Goal: Task Accomplishment & Management: Complete application form

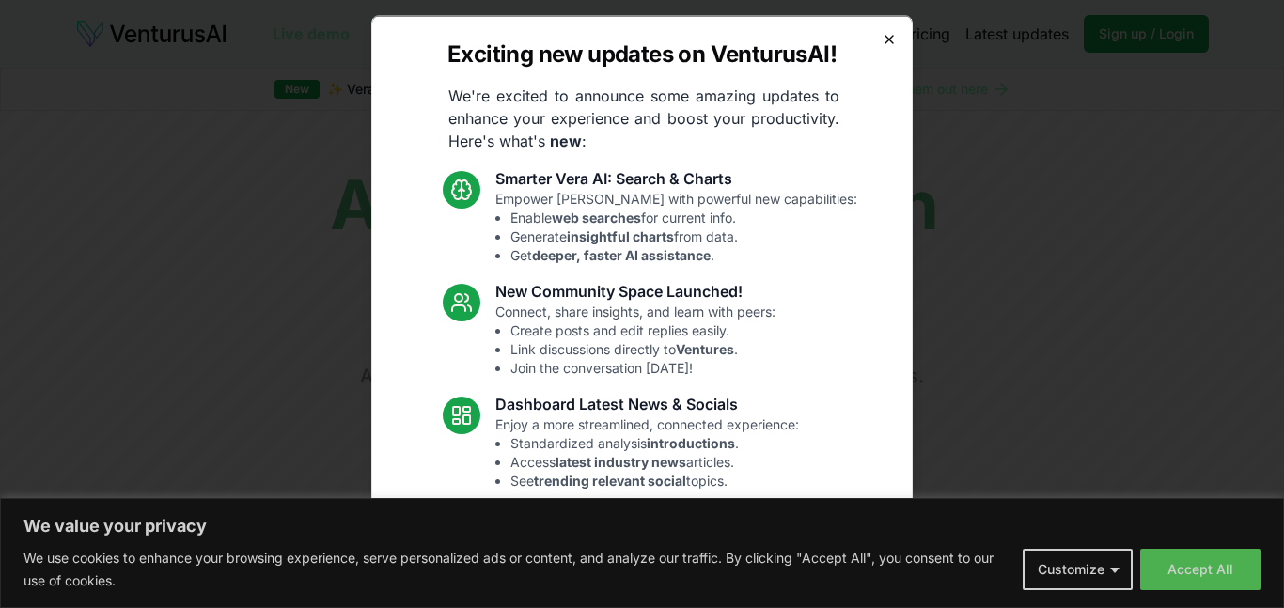
click at [885, 37] on icon "button" at bounding box center [889, 39] width 8 height 8
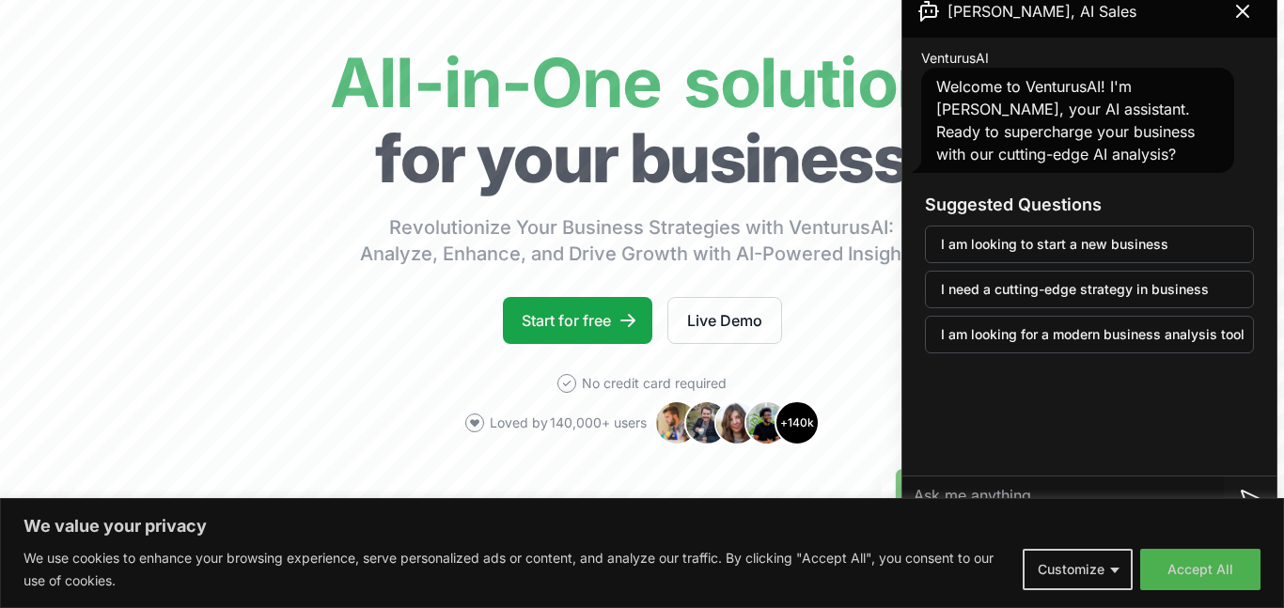
scroll to position [105, 0]
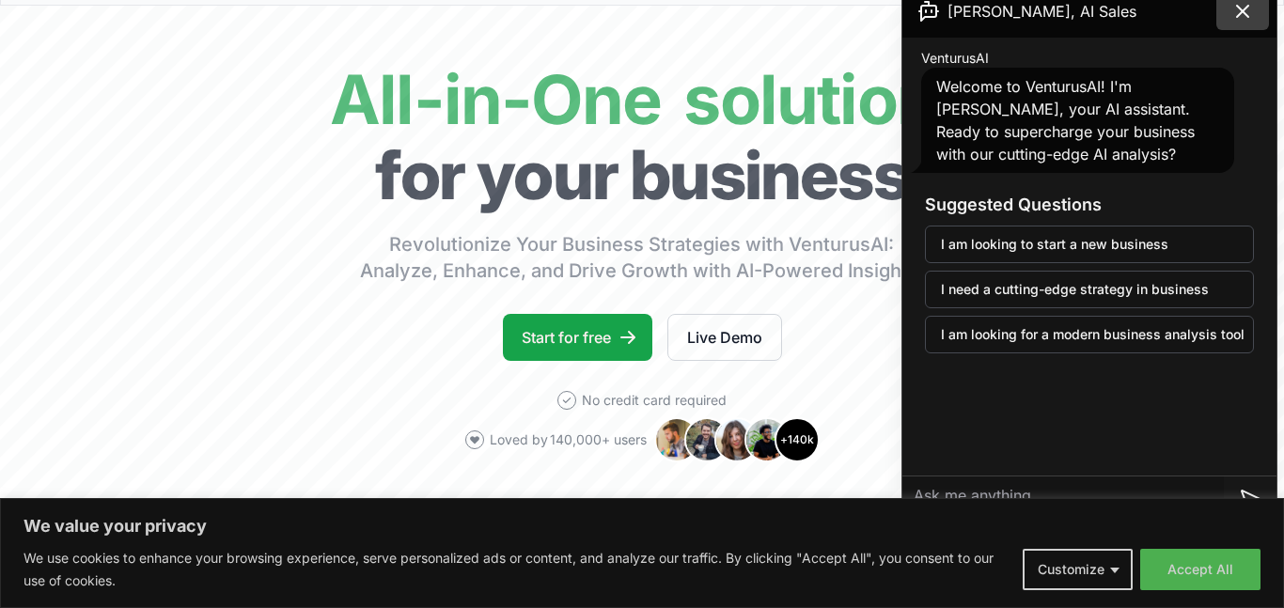
click at [1241, 10] on icon at bounding box center [1242, 11] width 23 height 23
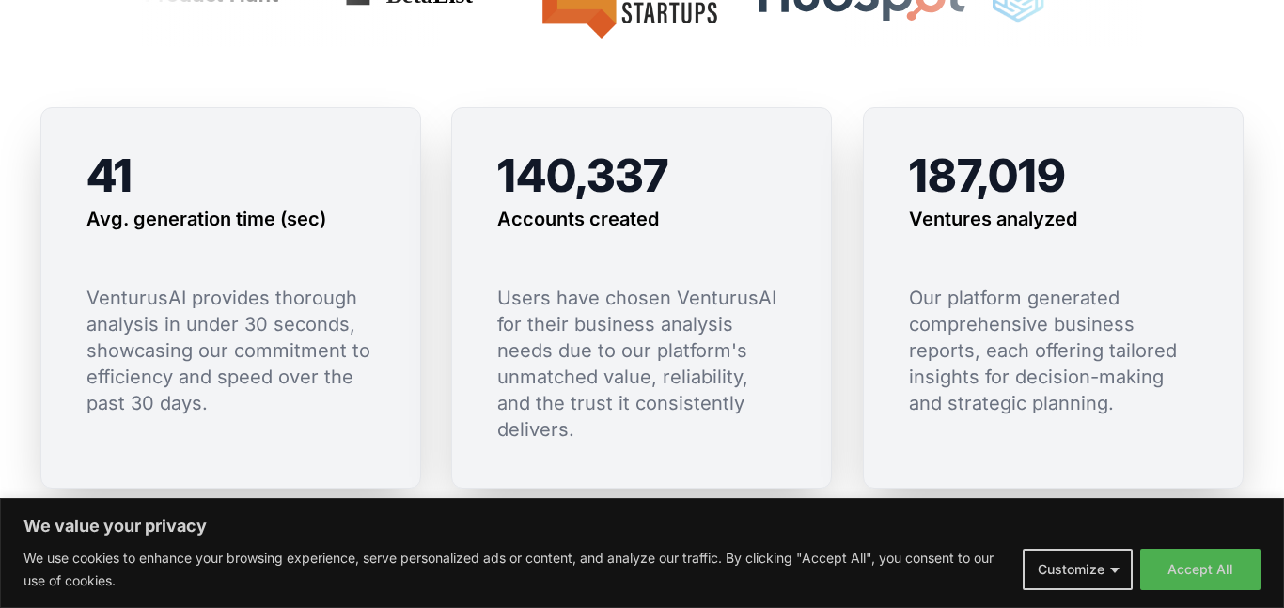
scroll to position [1321, 0]
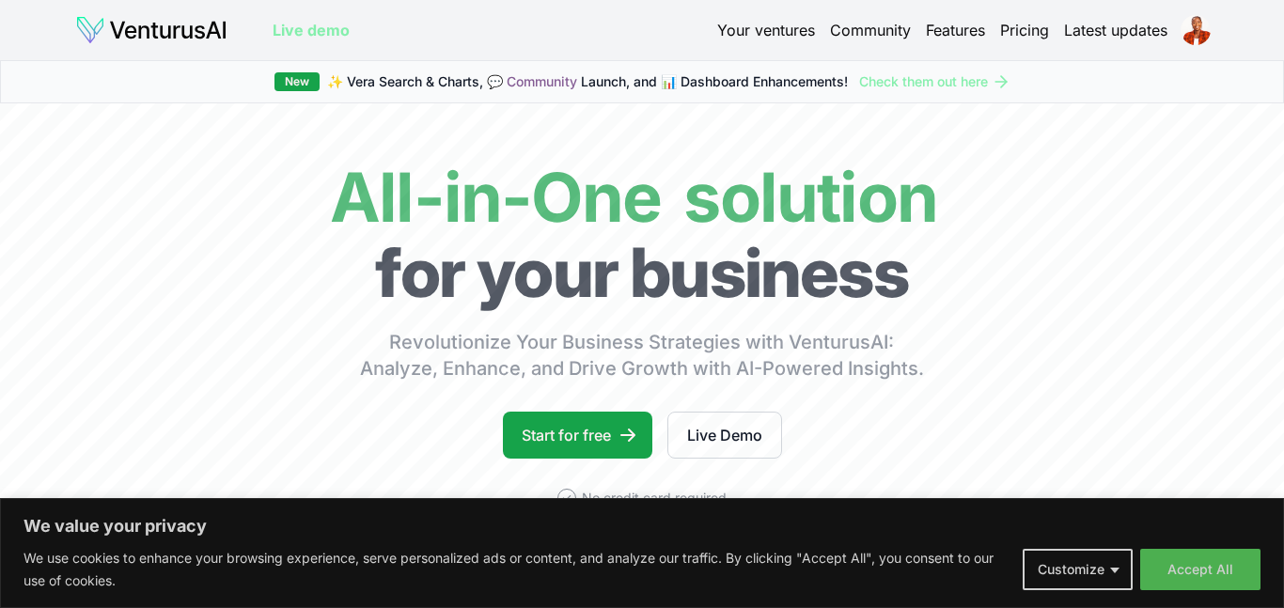
click at [791, 29] on link "Your ventures" at bounding box center [766, 30] width 98 height 23
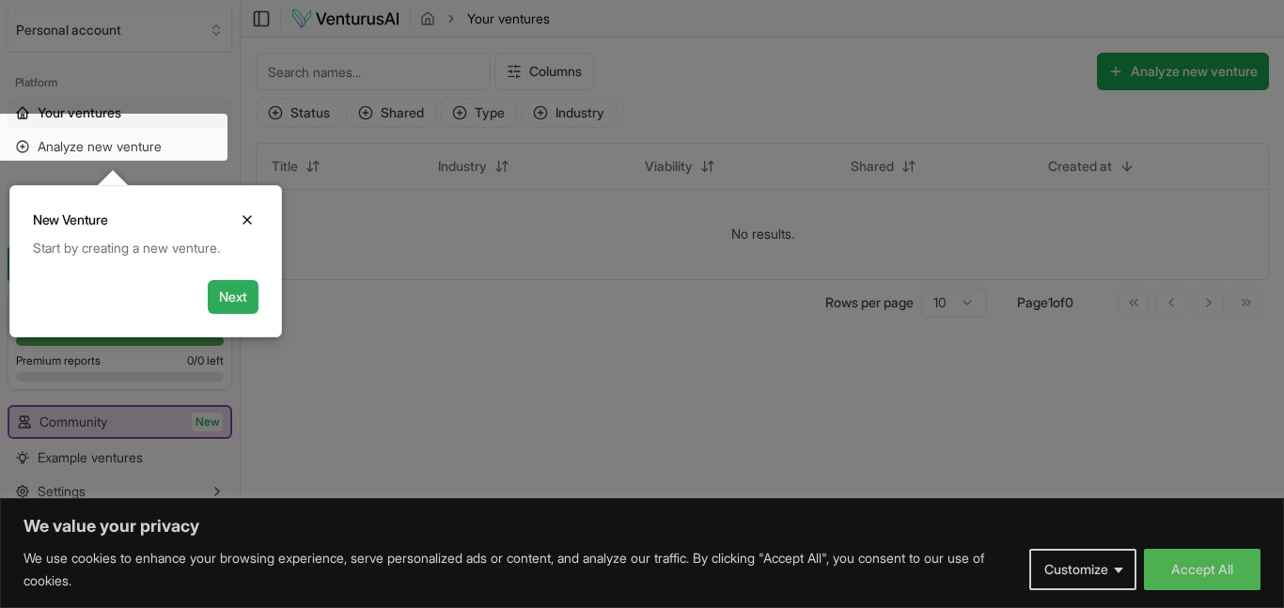
click at [234, 288] on button "Next" at bounding box center [233, 297] width 51 height 34
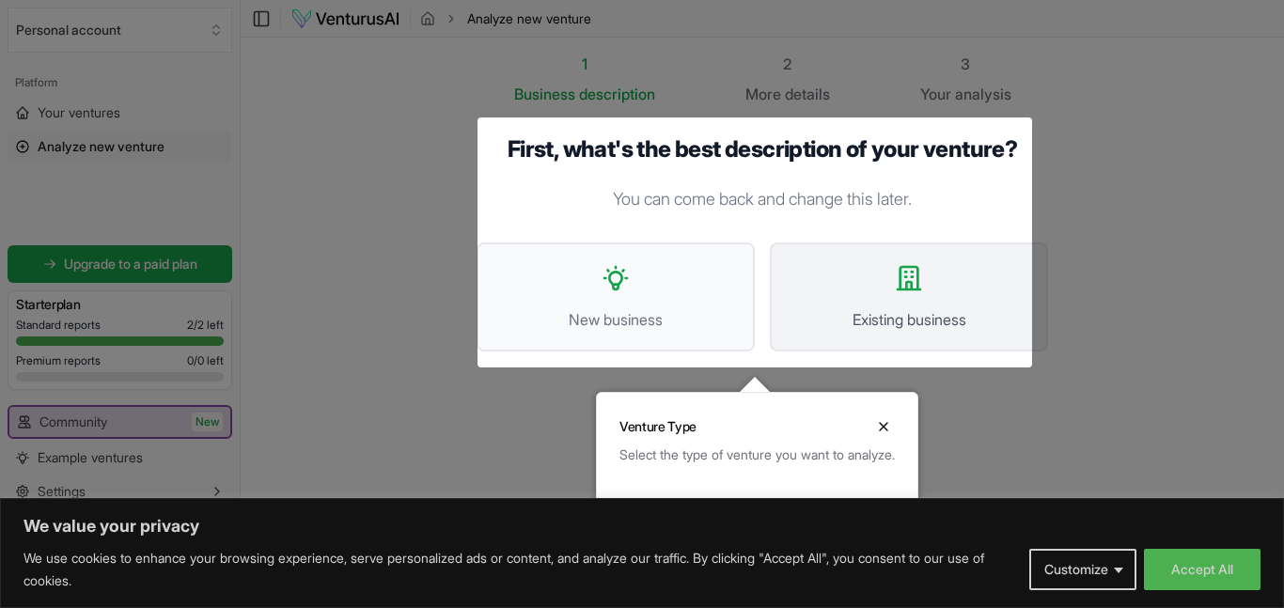
click at [837, 274] on button "Existing business" at bounding box center [909, 297] width 278 height 109
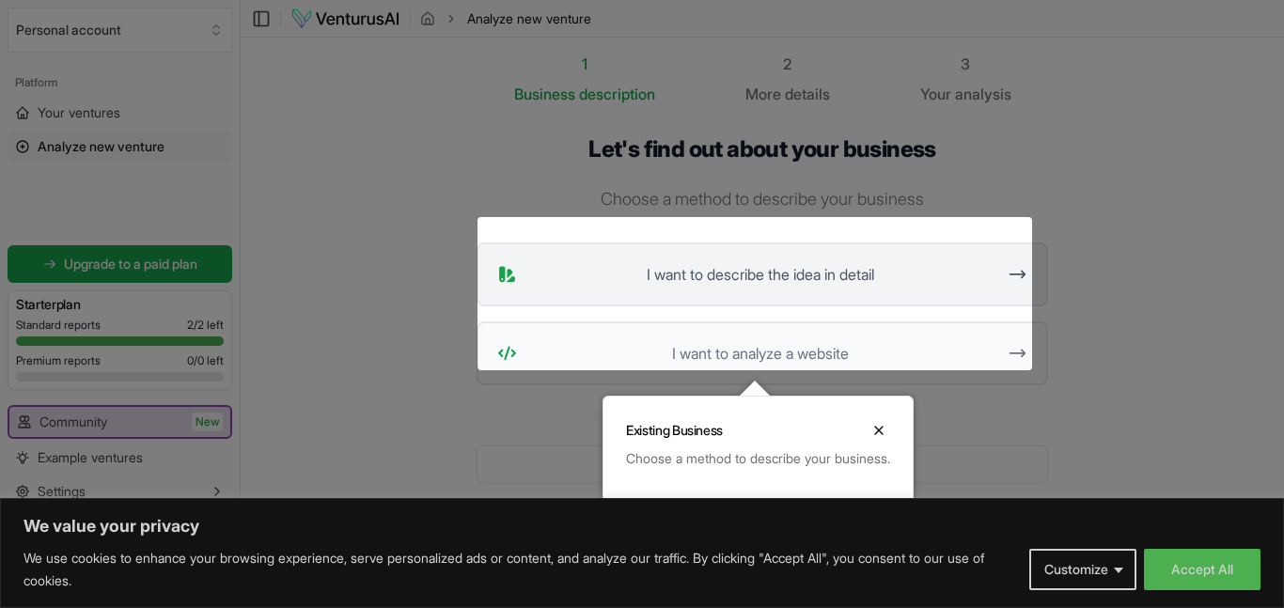
click at [681, 263] on span "I want to describe the idea in detail" at bounding box center [760, 274] width 471 height 23
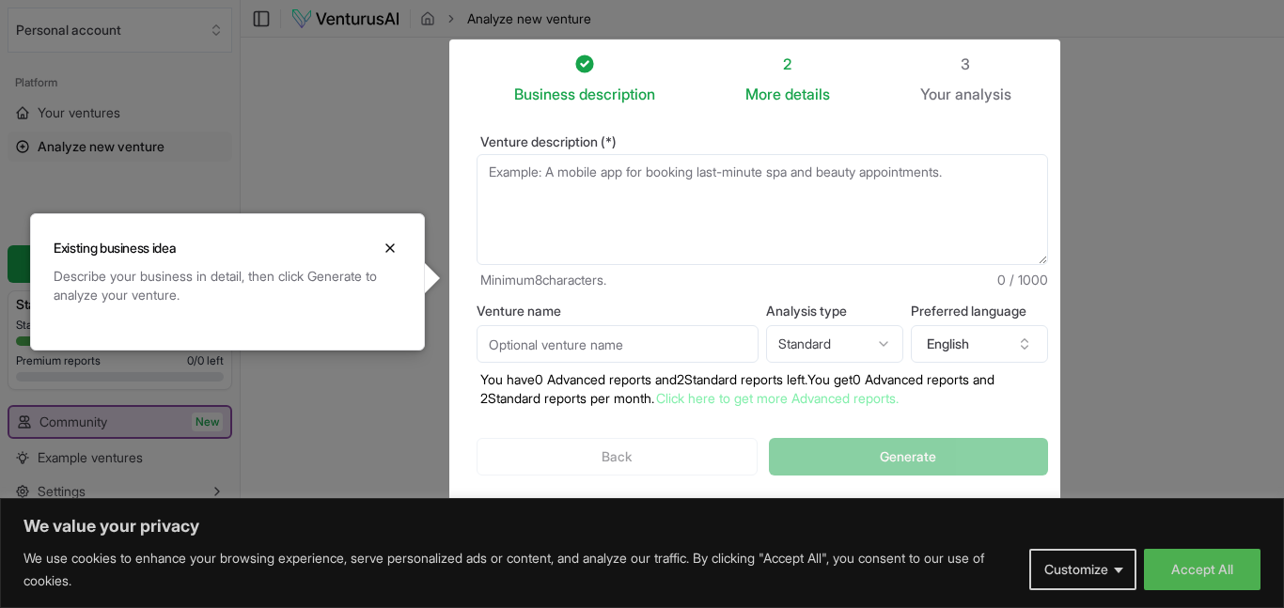
click at [509, 164] on textarea "Venture description (*)" at bounding box center [763, 209] width 572 height 111
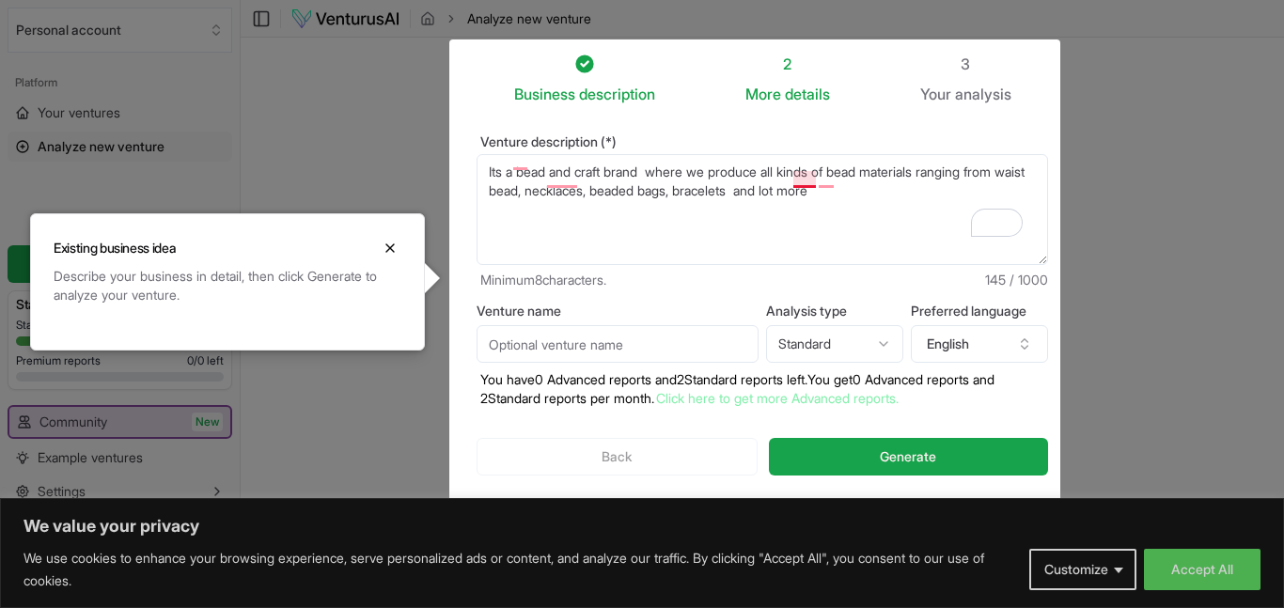
click at [799, 183] on textarea "Its a bead and craft brand where we produce all kind of bead materials ranging …" at bounding box center [763, 209] width 572 height 111
click at [546, 182] on textarea "Its a bead and craft brand where we produce all kinds of bead materials ranging…" at bounding box center [763, 209] width 572 height 111
type textarea "It's a bead and craft brand where we produce all kinds of bead materials rangin…"
click at [586, 325] on input "Venture name" at bounding box center [618, 344] width 282 height 38
type input "t"
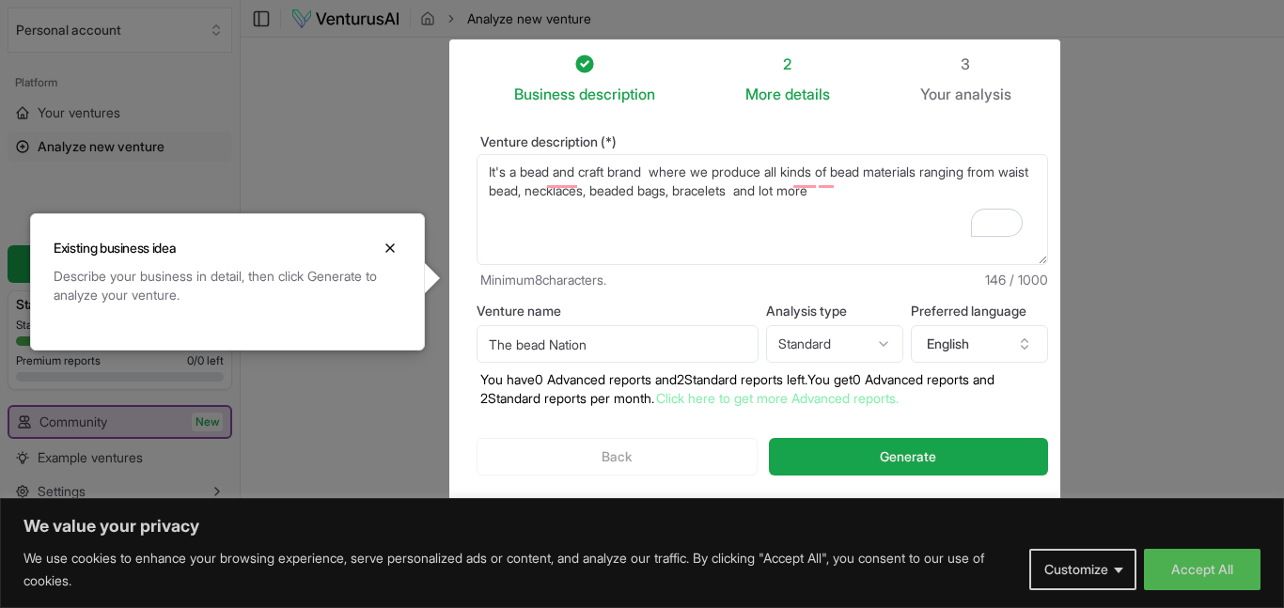
type input "The bead Nation"
click at [866, 326] on html "We value your privacy We use cookies to enhance your browsing experience, serve…" at bounding box center [642, 304] width 1284 height 608
select select "advanced"
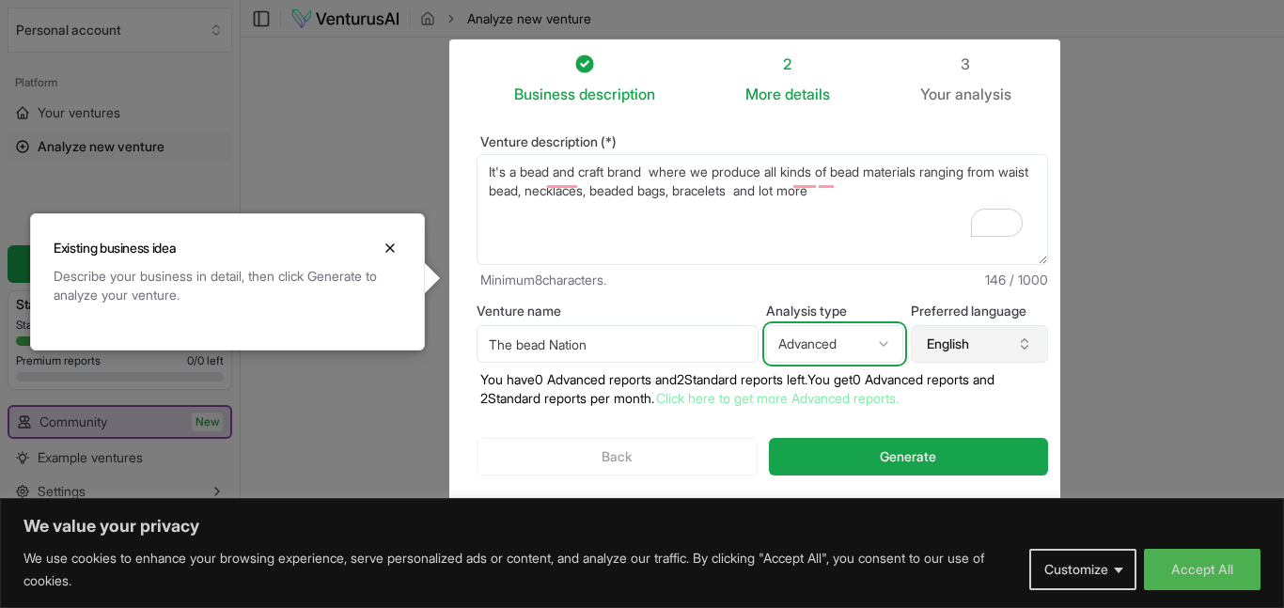
scroll to position [1, 0]
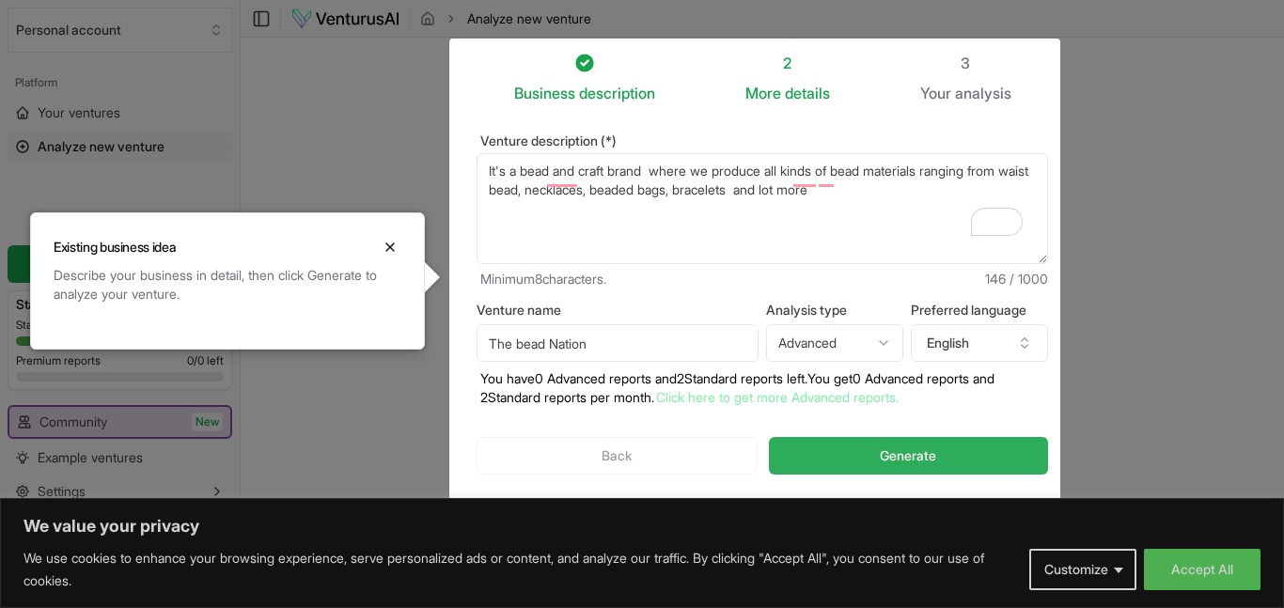
click at [880, 446] on span "Generate" at bounding box center [908, 455] width 56 height 19
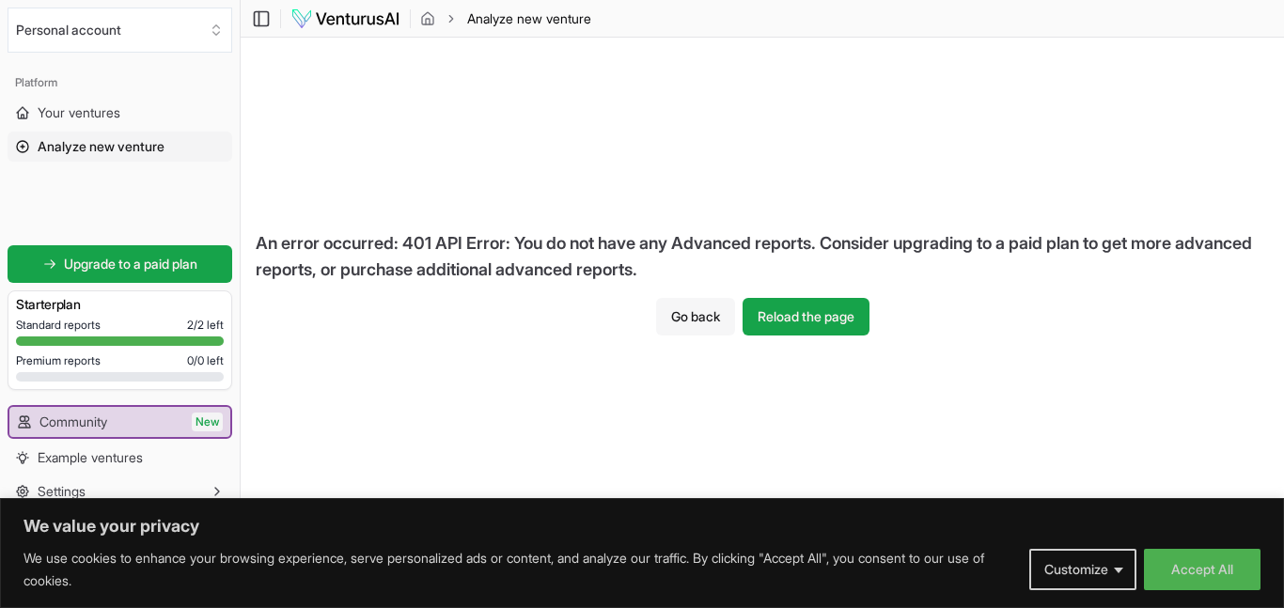
click at [669, 321] on button "Go back" at bounding box center [695, 317] width 79 height 38
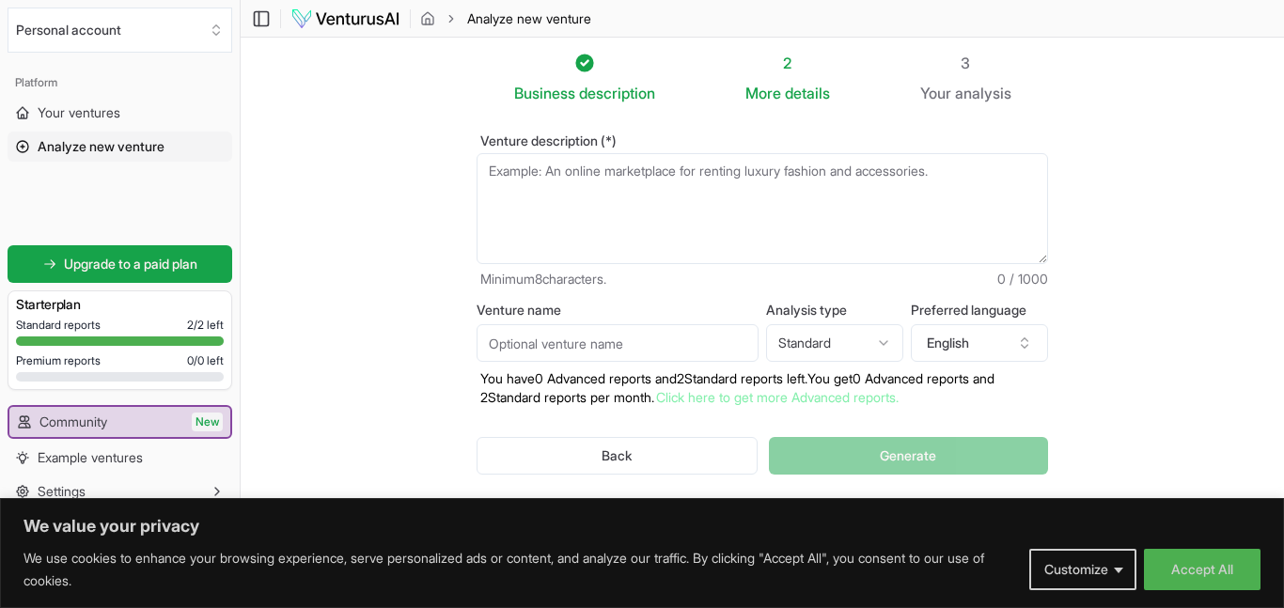
click at [873, 324] on html "We value your privacy We use cookies to enhance your browsing experience, serve…" at bounding box center [642, 303] width 1284 height 608
select select "advanced"
click at [608, 187] on textarea "Venture description (*)" at bounding box center [763, 208] width 572 height 111
type textarea "iyt"
